Goal: Task Accomplishment & Management: Use online tool/utility

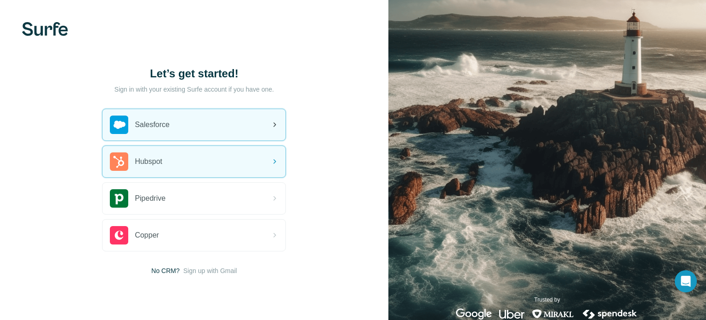
click at [208, 125] on div "Salesforce" at bounding box center [194, 124] width 183 height 31
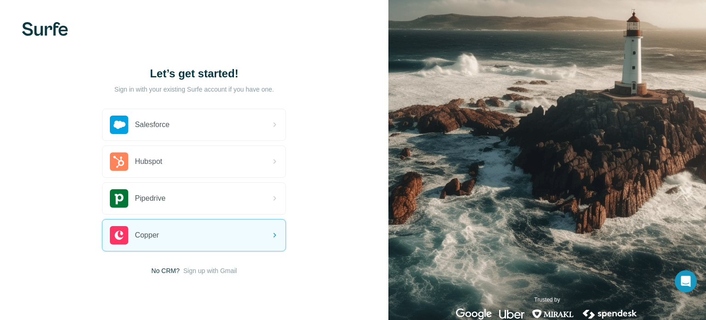
click at [230, 277] on div "Let’s get started! Sign in with your existing Surfe account if you have one. Sa…" at bounding box center [194, 170] width 389 height 341
click at [230, 273] on span "Sign up with Gmail" at bounding box center [210, 270] width 54 height 9
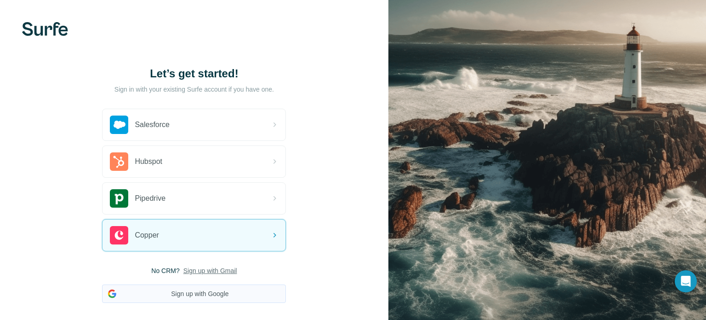
click at [216, 294] on button "Sign up with Google" at bounding box center [194, 293] width 184 height 18
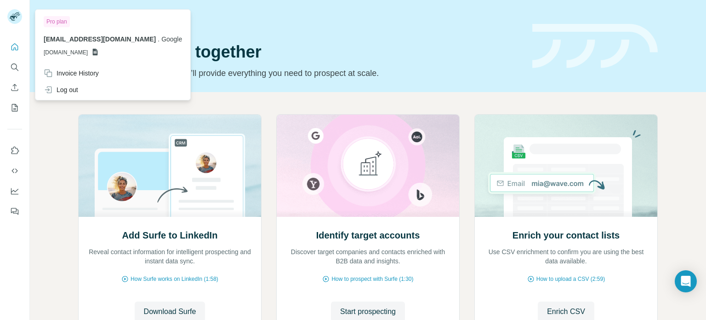
click at [16, 12] on rect at bounding box center [14, 16] width 15 height 15
click at [17, 44] on icon "Quick start" at bounding box center [14, 46] width 9 height 9
